Goal: Task Accomplishment & Management: Complete application form

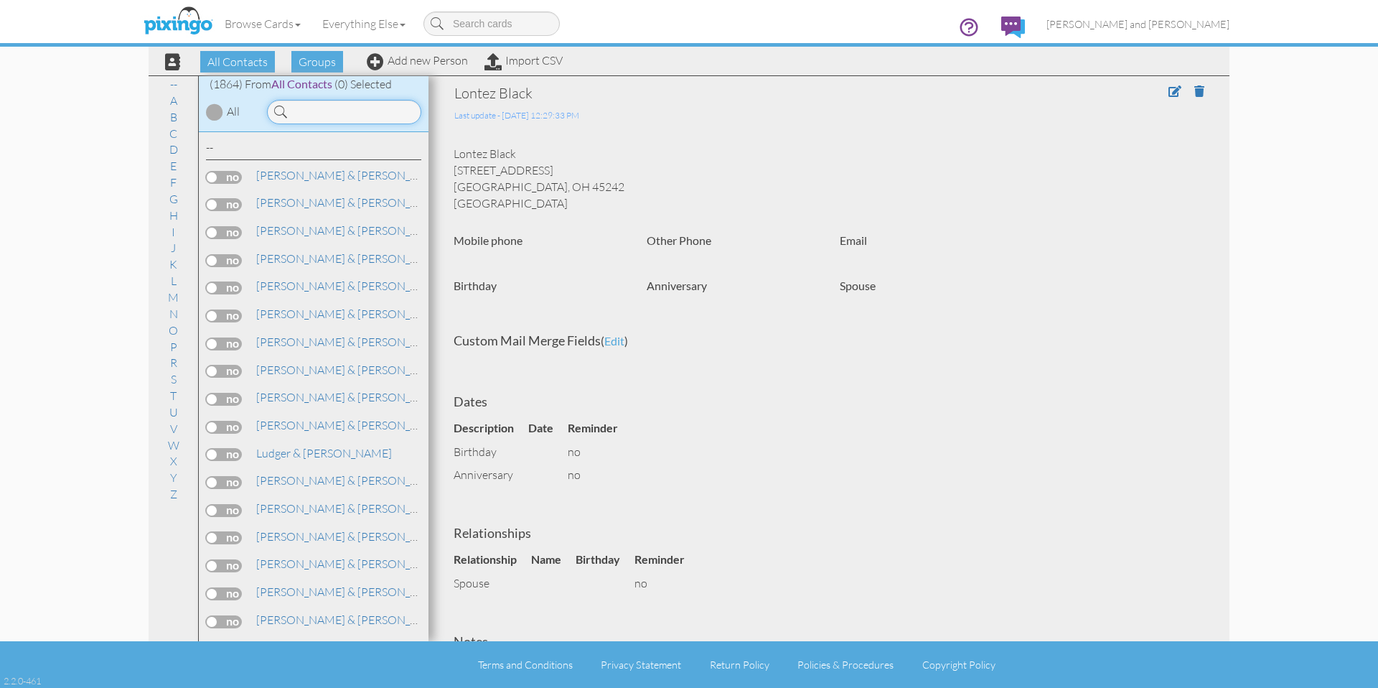
click at [303, 105] on input at bounding box center [344, 112] width 154 height 24
click at [423, 60] on link "Add new Person" at bounding box center [417, 60] width 101 height 14
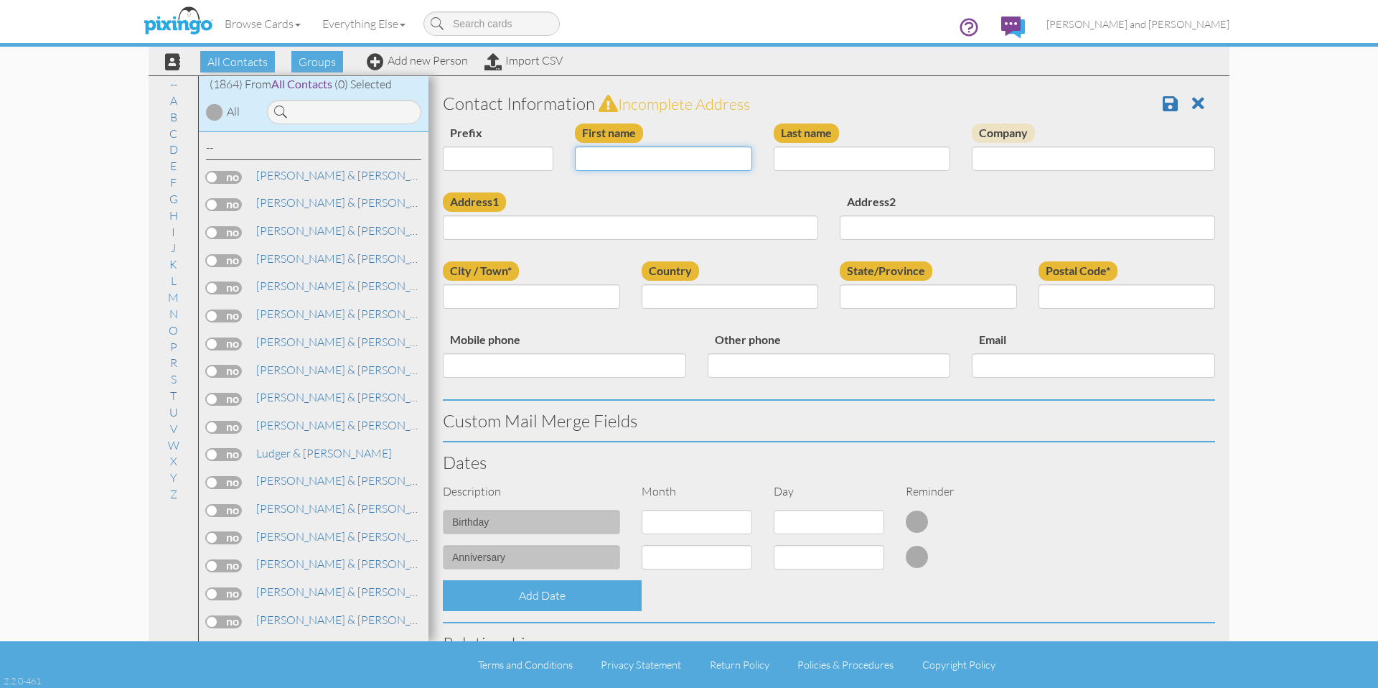
click at [609, 149] on input "First name" at bounding box center [663, 158] width 177 height 24
click at [610, 156] on input "First name" at bounding box center [663, 158] width 177 height 24
type input "[PERSON_NAME]"
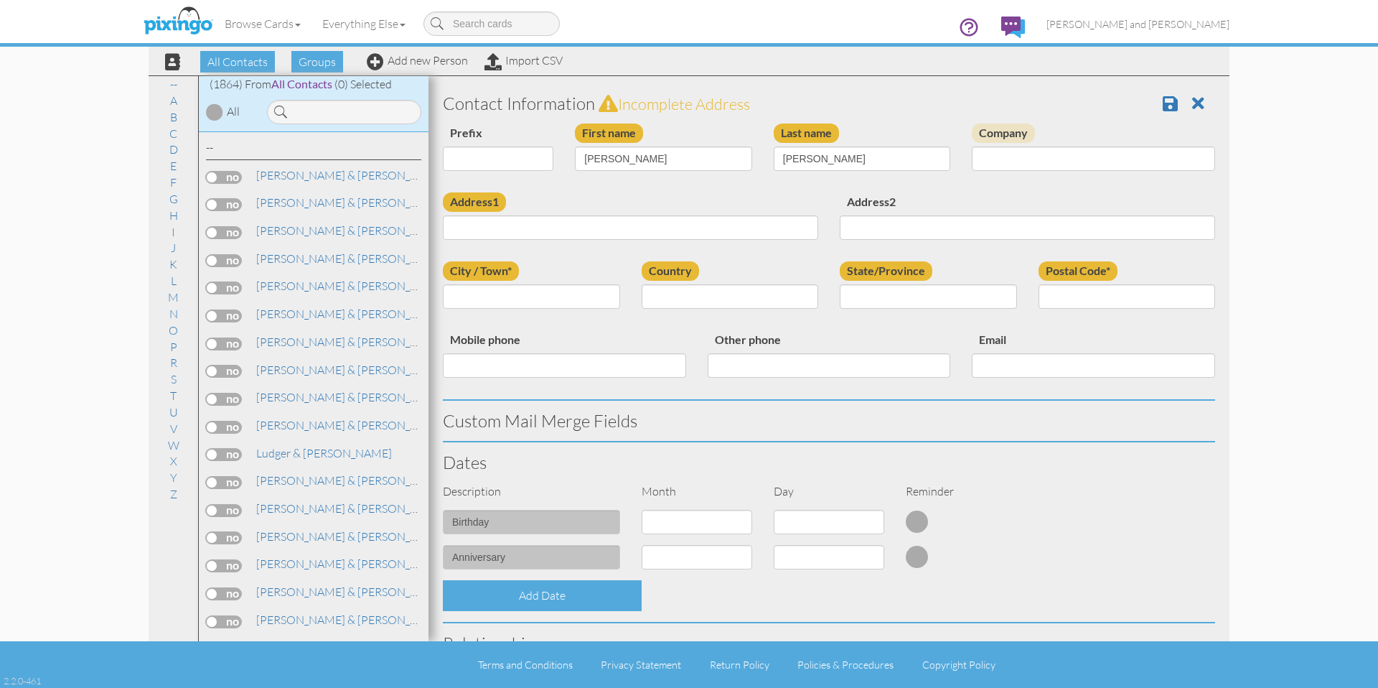
click at [620, 195] on div "Address1" at bounding box center [630, 221] width 397 height 58
click at [555, 238] on input "Address1" at bounding box center [630, 227] width 375 height 24
click at [632, 195] on div "Address1" at bounding box center [630, 221] width 397 height 58
click at [540, 229] on input "Address1" at bounding box center [630, 227] width 375 height 24
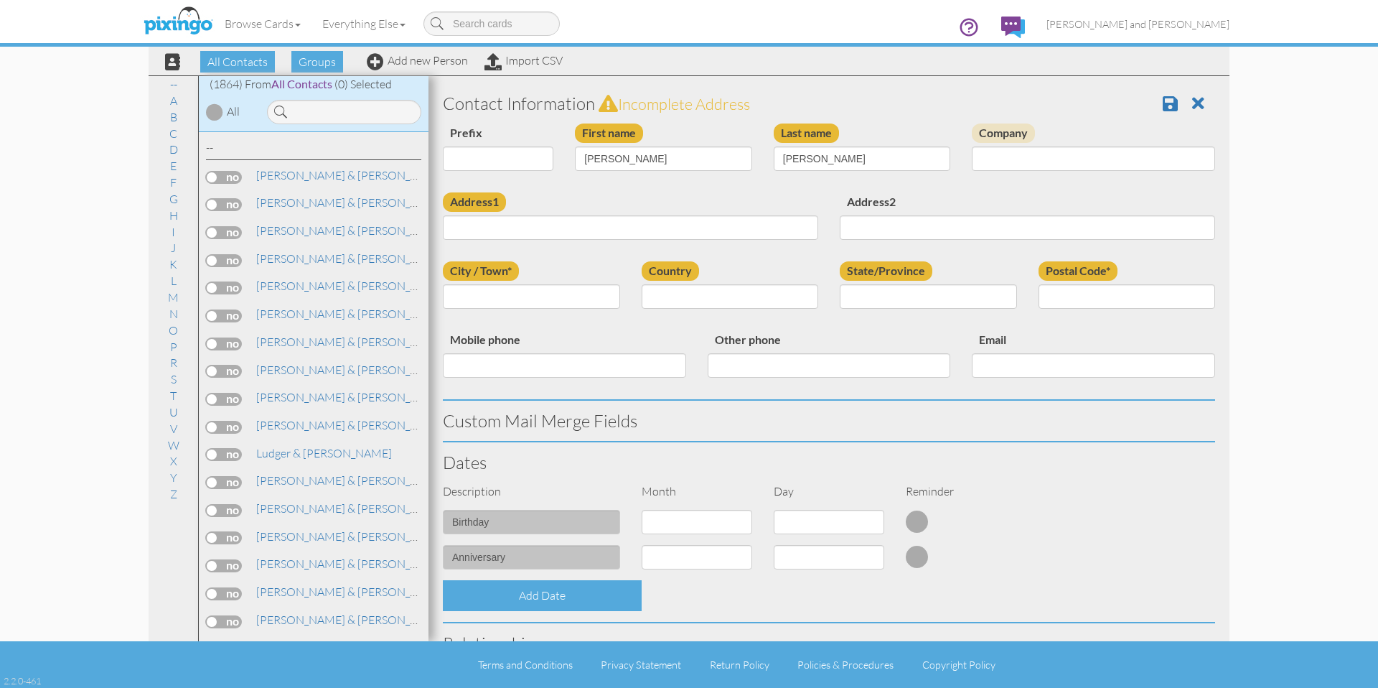
click at [586, 208] on div "Address1" at bounding box center [630, 221] width 397 height 58
click at [587, 205] on div "Address1" at bounding box center [630, 221] width 397 height 58
click at [561, 221] on input "Address1" at bounding box center [630, 227] width 375 height 24
click at [521, 230] on input "Address1" at bounding box center [630, 227] width 375 height 24
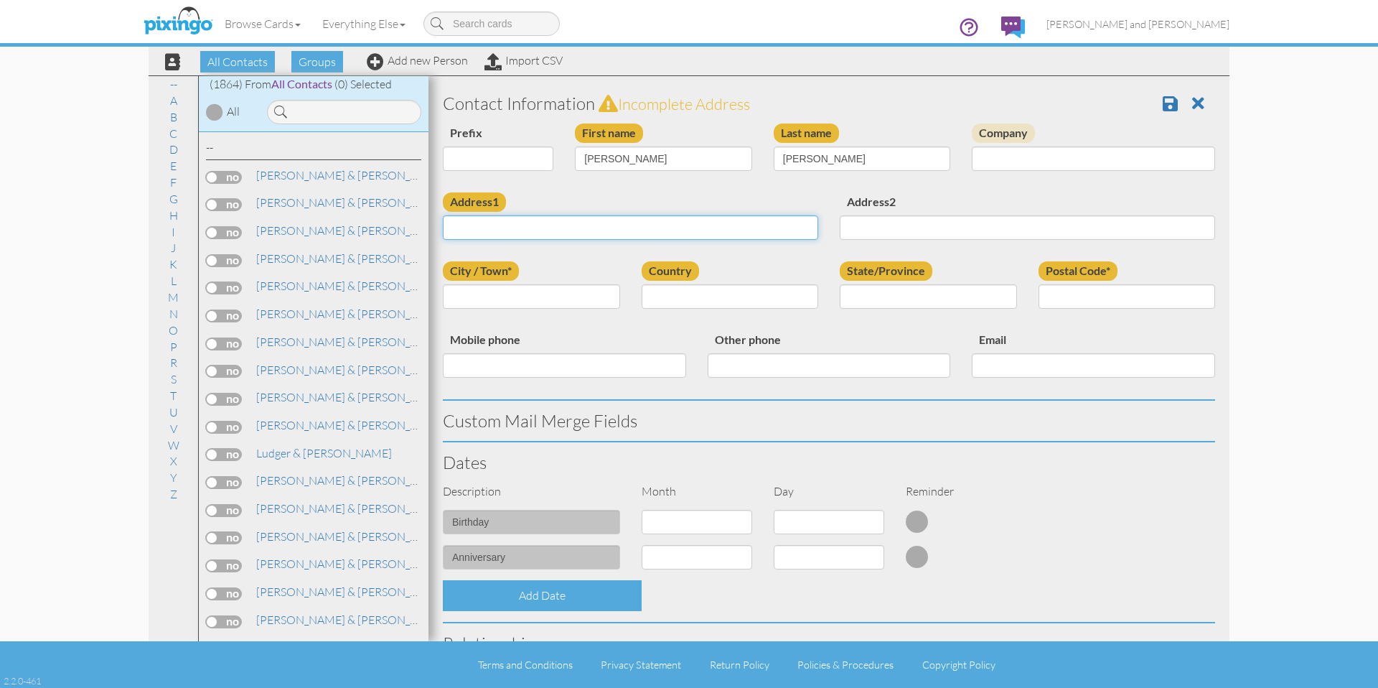
paste input "[STREET_ADDRESS]"
type input "[STREET_ADDRESS]"
click at [576, 205] on div "Address1 [STREET_ADDRESS]" at bounding box center [630, 221] width 397 height 58
drag, startPoint x: 553, startPoint y: 300, endPoint x: 698, endPoint y: 284, distance: 146.5
click at [553, 300] on input "City / Town*" at bounding box center [531, 296] width 177 height 24
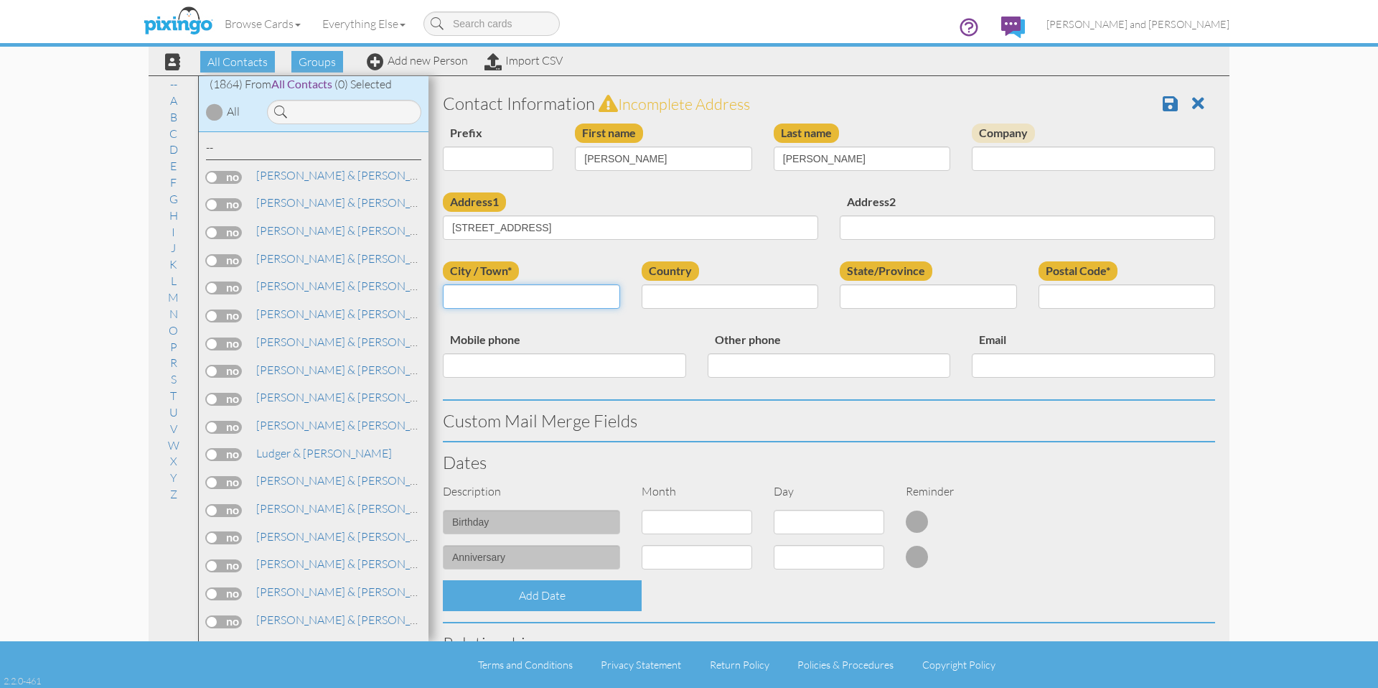
paste input "[GEOGRAPHIC_DATA]"
type input "[GEOGRAPHIC_DATA]"
click at [717, 306] on select "[GEOGRAPHIC_DATA] -------------- [GEOGRAPHIC_DATA] [GEOGRAPHIC_DATA] [GEOGRAPHI…" at bounding box center [730, 296] width 177 height 24
select select "object:5838"
click at [926, 302] on div "State/Province" at bounding box center [928, 290] width 199 height 58
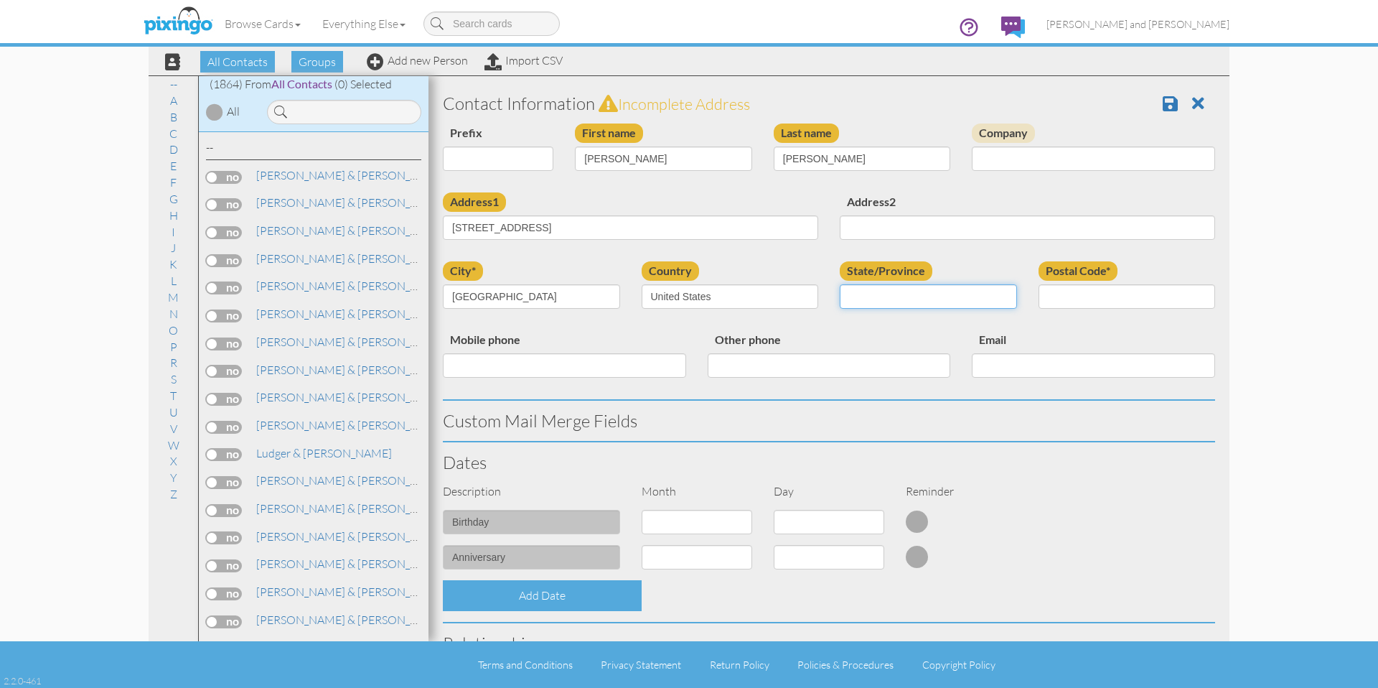
click at [940, 302] on select "AA (Military) AE (Military) [US_STATE] [US_STATE] [US_STATE] AP (Military) [US_…" at bounding box center [928, 296] width 177 height 24
select select "object:6126"
click at [1089, 294] on input "Postal Code*" at bounding box center [1126, 296] width 177 height 24
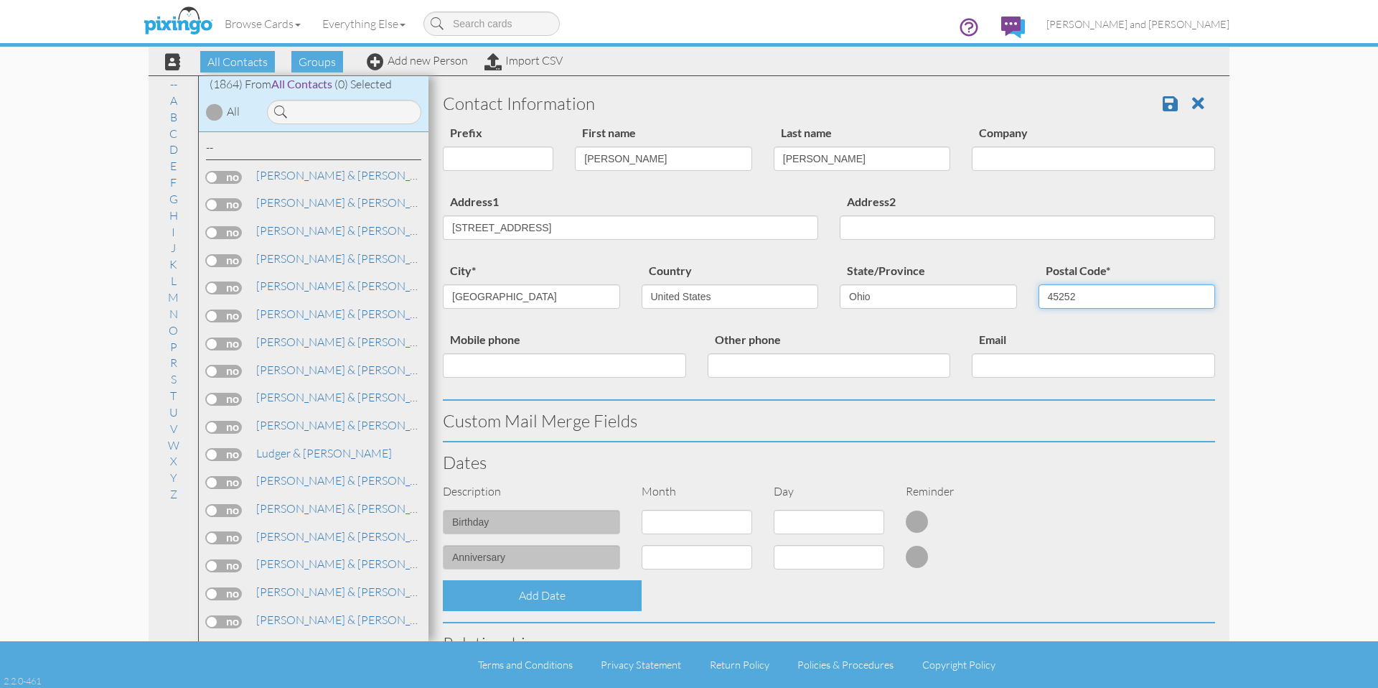
type input "45252"
click at [1089, 322] on div "city* [GEOGRAPHIC_DATA] Country [GEOGRAPHIC_DATA] -------------- [GEOGRAPHIC_DA…" at bounding box center [829, 295] width 794 height 69
click at [1107, 315] on div "Postal Code* 45252" at bounding box center [1127, 290] width 199 height 58
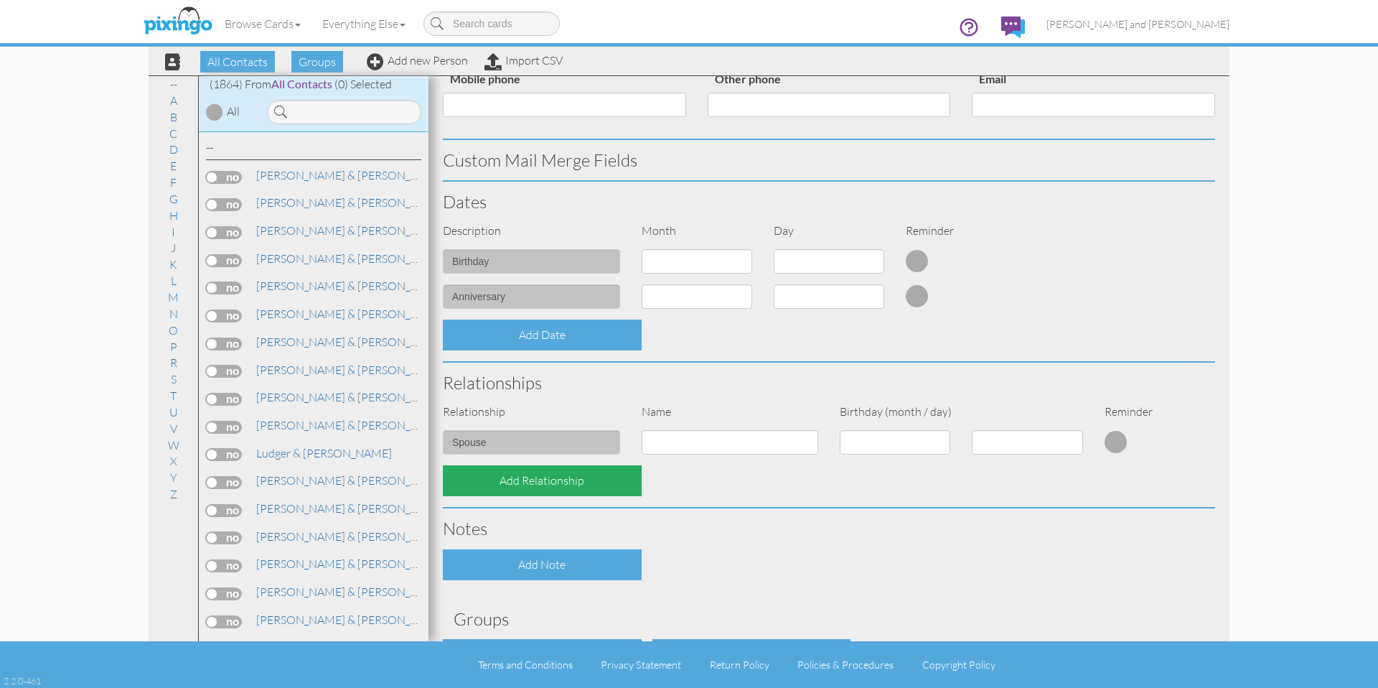
scroll to position [362, 0]
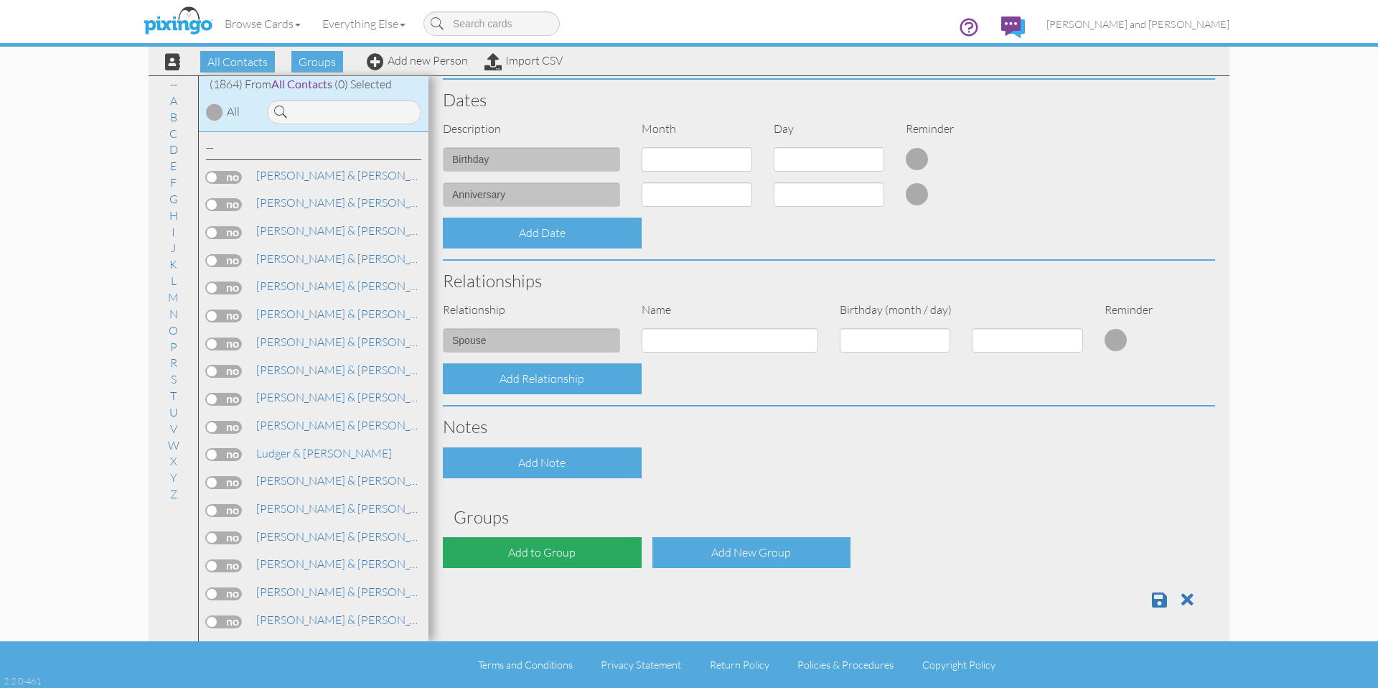
click at [525, 562] on div "Add to Group" at bounding box center [542, 552] width 199 height 31
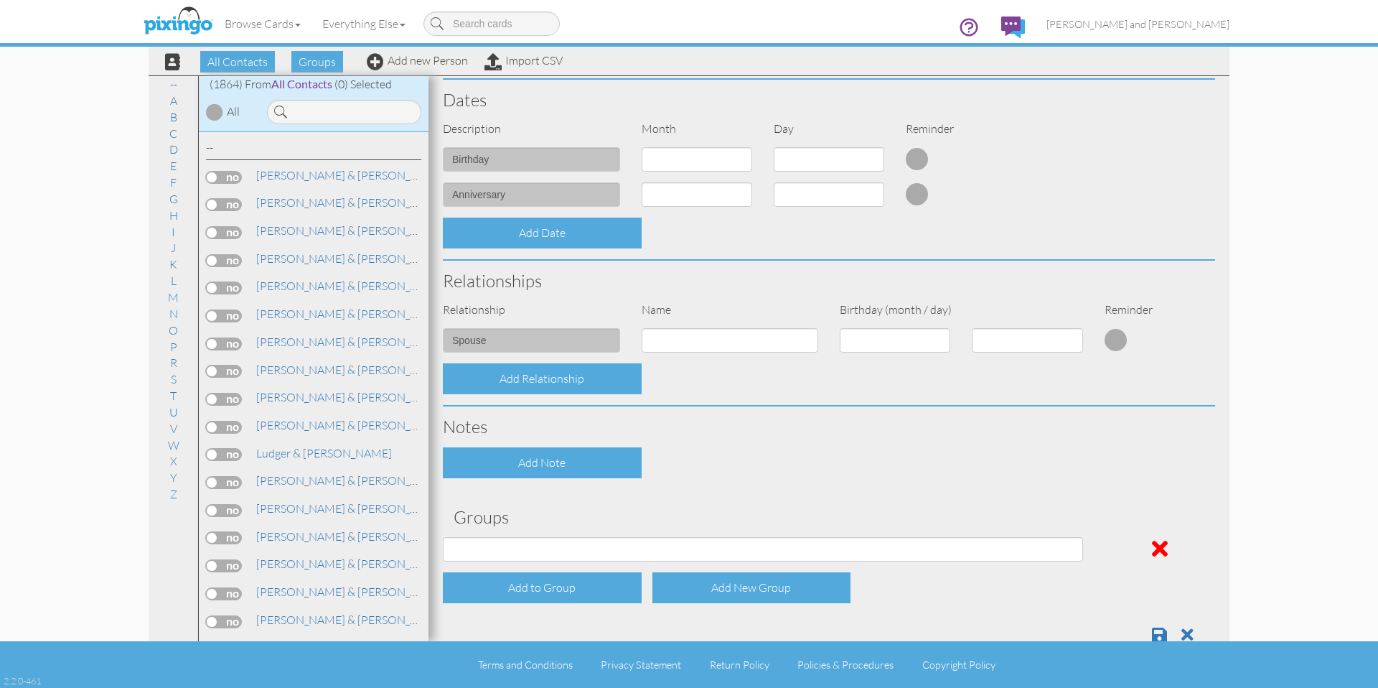
click at [591, 561] on div "All Contacts Clients Do Not Send duplicate spouse (for b-day only) Holiday Only…" at bounding box center [763, 554] width 662 height 35
click at [593, 558] on select "All Contacts Clients Do Not Send duplicate spouse (for b-day only) Holiday Only…" at bounding box center [763, 549] width 640 height 24
select select "object:6146"
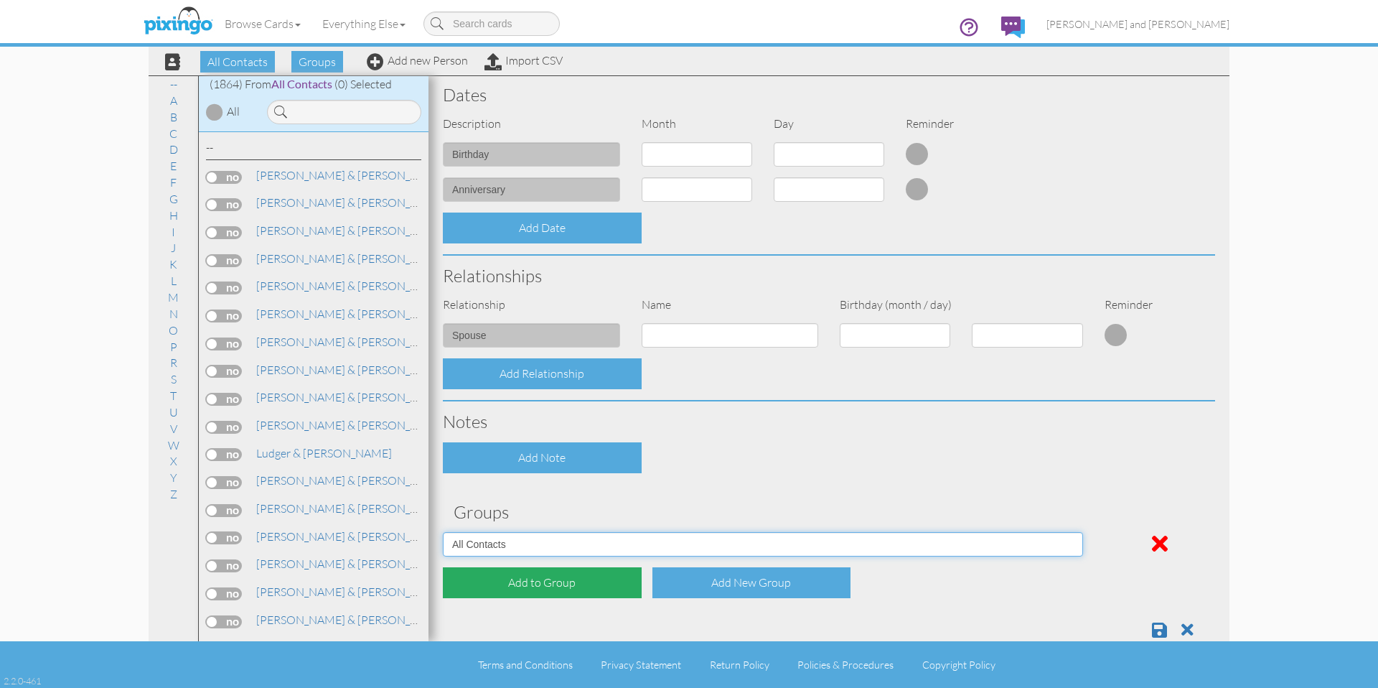
scroll to position [369, 0]
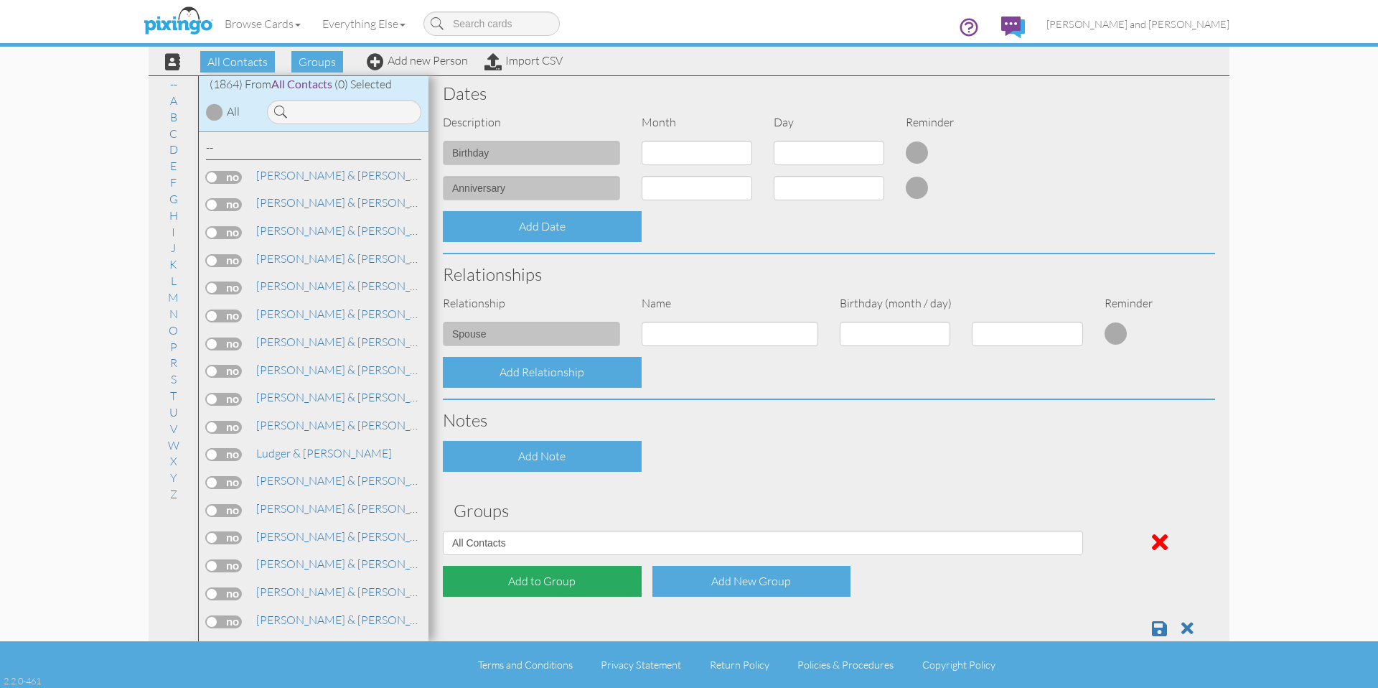
click at [551, 586] on div "Add to Group" at bounding box center [542, 581] width 199 height 31
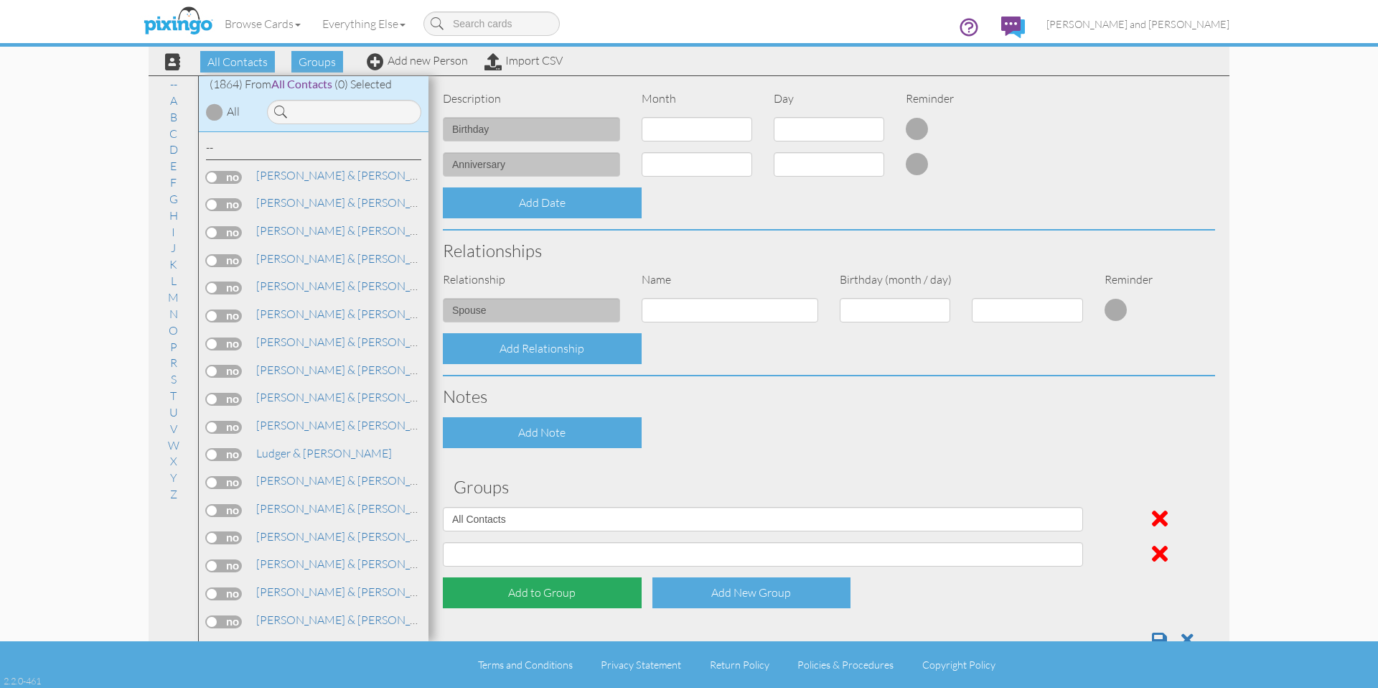
scroll to position [433, 0]
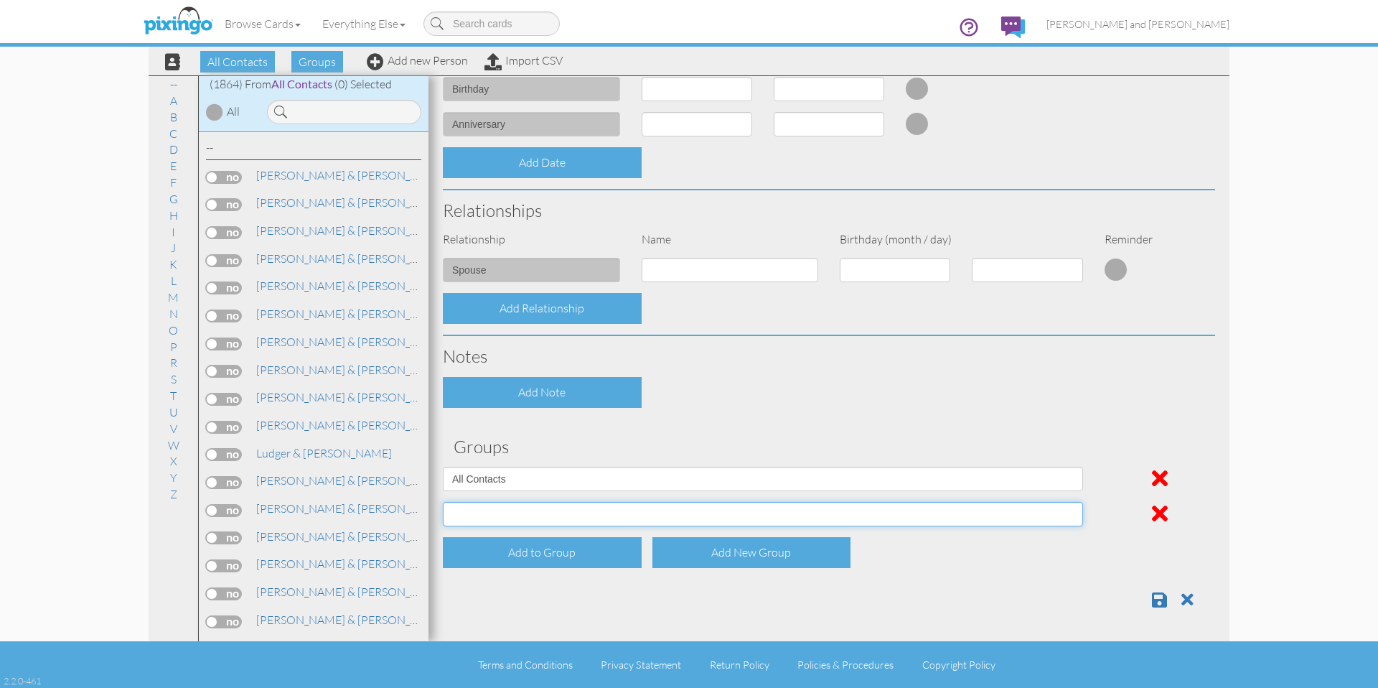
click at [580, 513] on select "All Contacts Clients Do Not Send duplicate spouse (for b-day only) Holiday Only…" at bounding box center [763, 514] width 640 height 24
select select "object:6151"
click at [1152, 597] on span at bounding box center [1159, 599] width 15 height 17
